Goal: Task Accomplishment & Management: Manage account settings

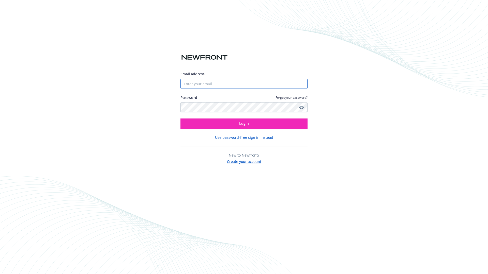
click at [234, 88] on input "Email address" at bounding box center [243, 84] width 127 height 10
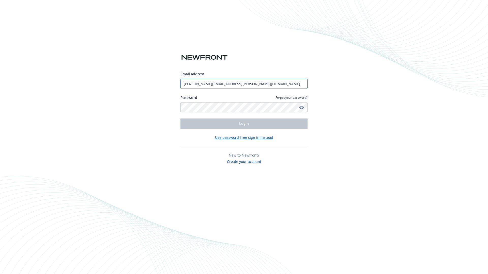
type input "[PERSON_NAME][EMAIL_ADDRESS][PERSON_NAME][DOMAIN_NAME]"
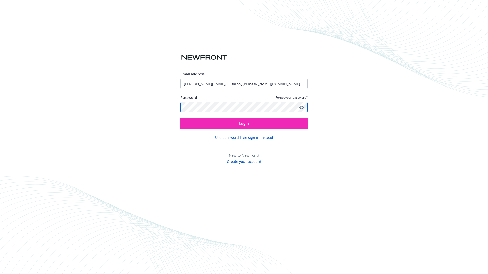
click at [180, 119] on button "Login" at bounding box center [243, 124] width 127 height 10
